Goal: Task Accomplishment & Management: Manage account settings

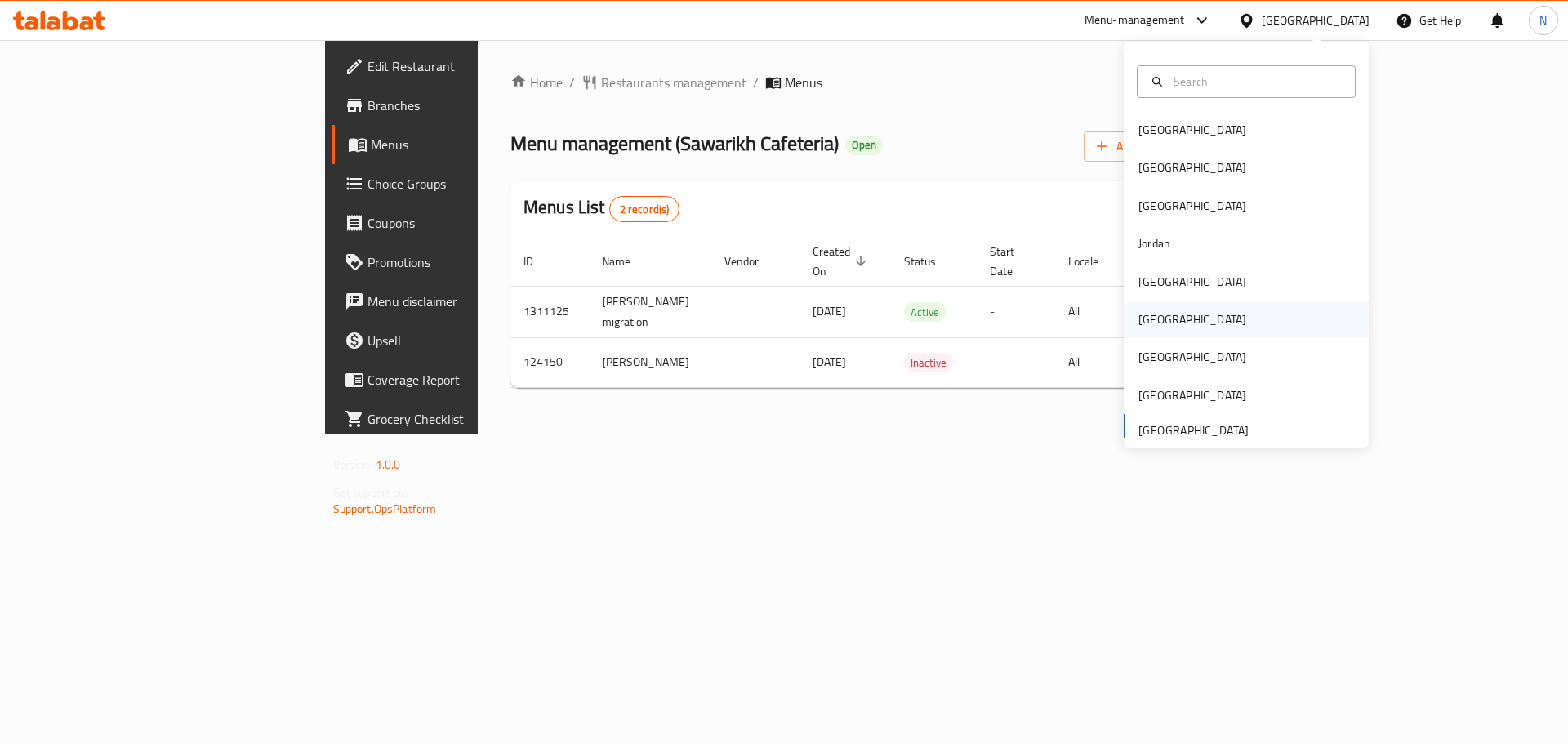
click at [1162, 315] on div "[GEOGRAPHIC_DATA]" at bounding box center [1192, 319] width 134 height 38
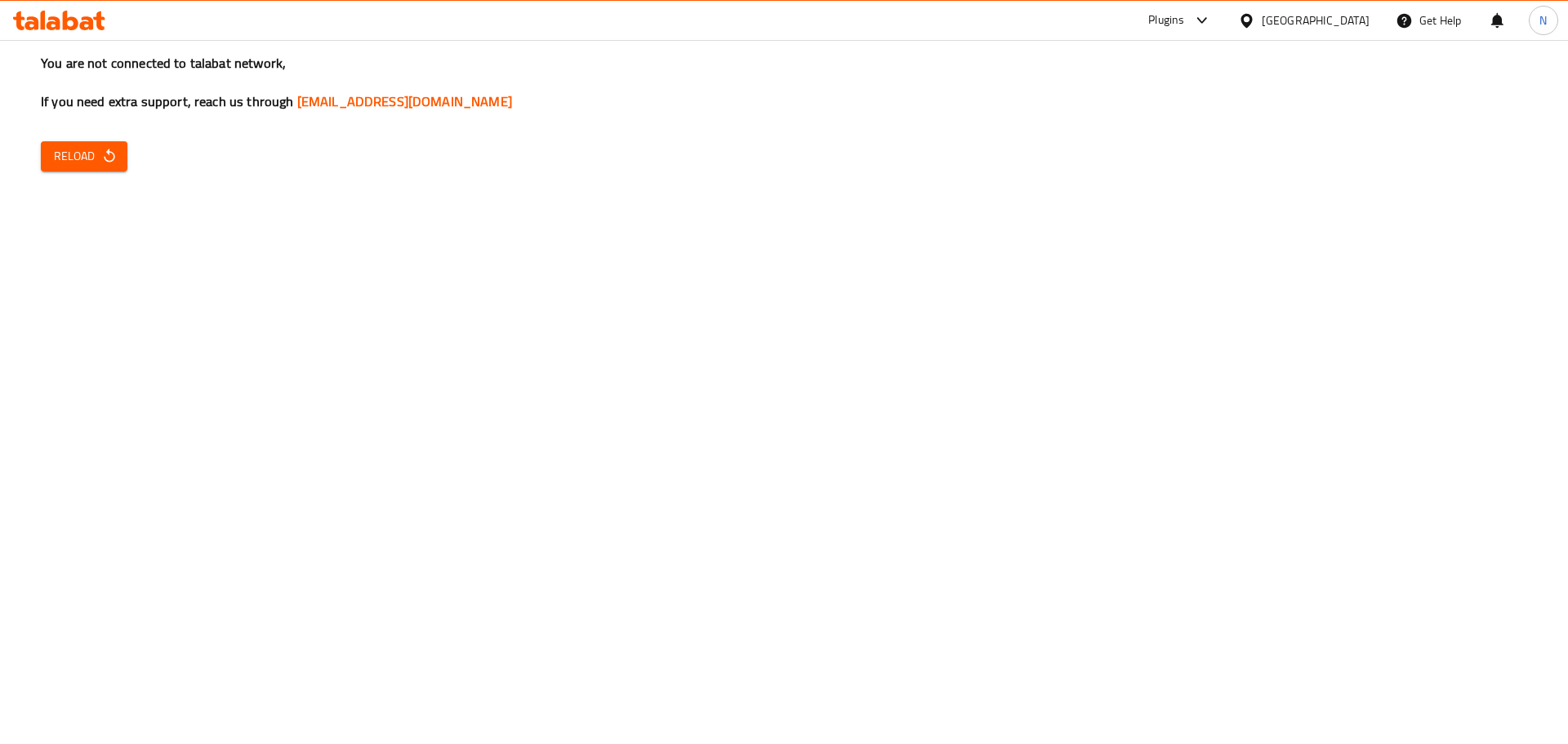
click at [117, 158] on button "Reload" at bounding box center [84, 156] width 86 height 30
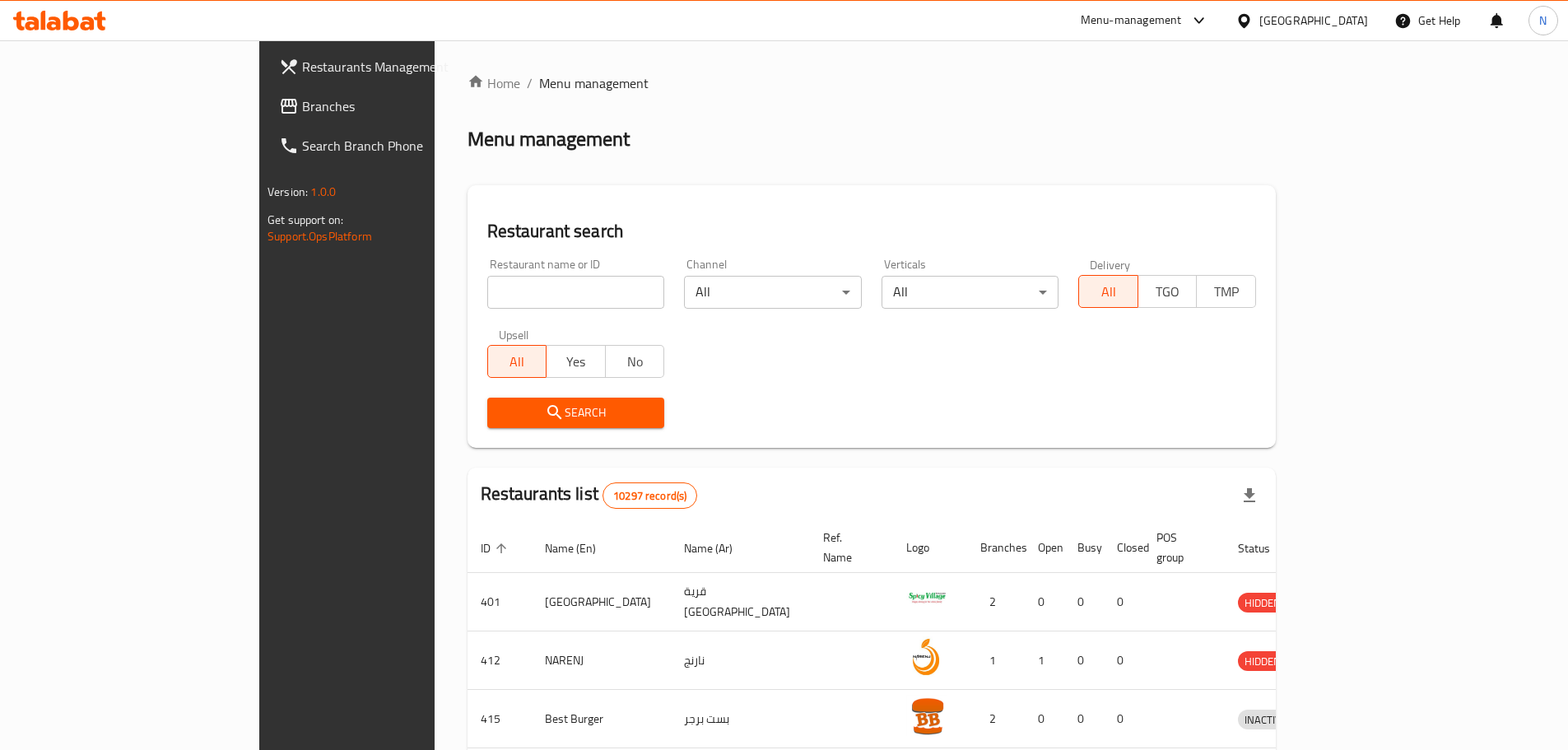
click at [302, 114] on span "Branches" at bounding box center [404, 106] width 206 height 20
